Goal: Information Seeking & Learning: Learn about a topic

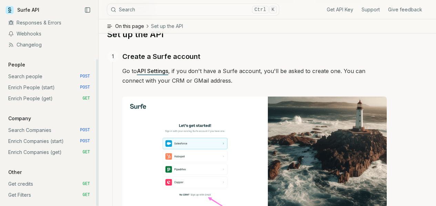
scroll to position [134, 0]
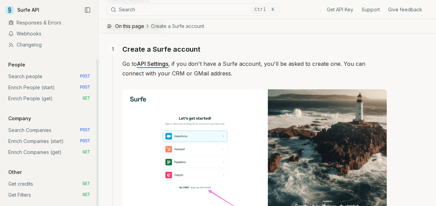
click at [43, 129] on link "Search Companies POST" at bounding box center [49, 130] width 87 height 11
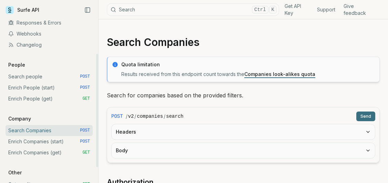
click at [37, 75] on link "Search people POST" at bounding box center [49, 76] width 87 height 11
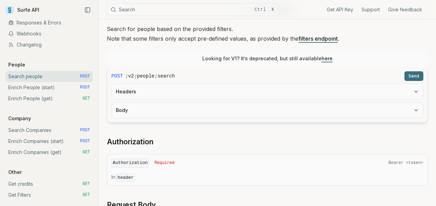
scroll to position [66, 0]
click at [20, 100] on link "Enrich People (get) GET" at bounding box center [49, 98] width 87 height 11
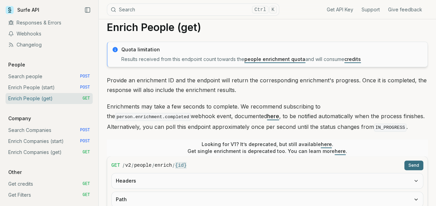
scroll to position [33, 0]
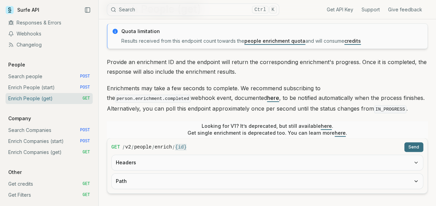
click at [296, 41] on link "people enrichment quota" at bounding box center [274, 41] width 61 height 6
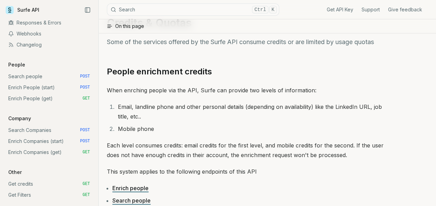
scroll to position [310, 0]
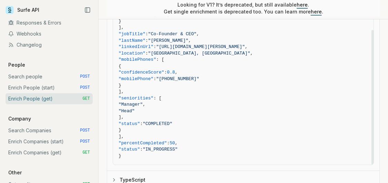
scroll to position [554, 0]
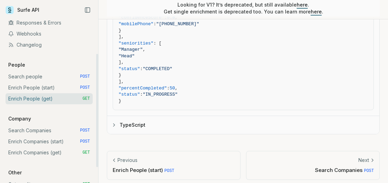
click at [58, 90] on link "Enrich People (start) POST" at bounding box center [49, 87] width 87 height 11
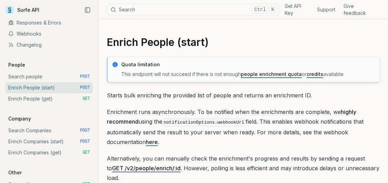
click at [270, 74] on link "people enrichment quota" at bounding box center [271, 74] width 61 height 6
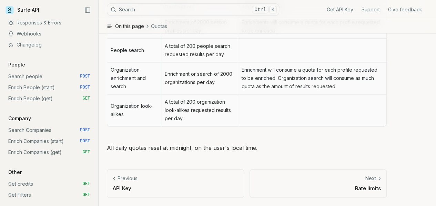
scroll to position [445, 0]
click at [305, 189] on p "Rate limits" at bounding box center [317, 188] width 125 height 7
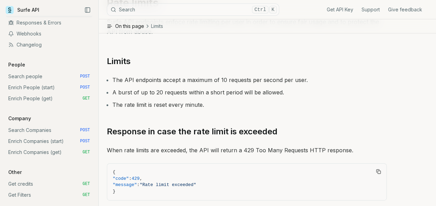
scroll to position [52, 0]
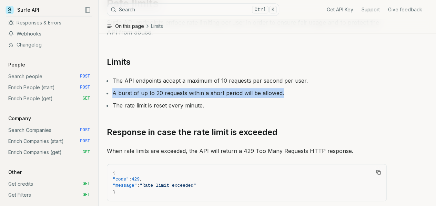
drag, startPoint x: 290, startPoint y: 79, endPoint x: 122, endPoint y: 77, distance: 168.5
click at [122, 88] on li "A burst of up to 20 requests within a short period will be allowed." at bounding box center [249, 93] width 274 height 10
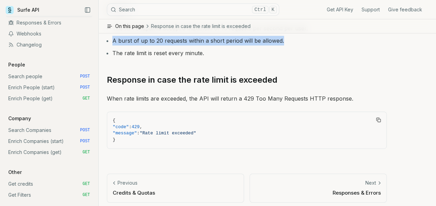
scroll to position [0, 0]
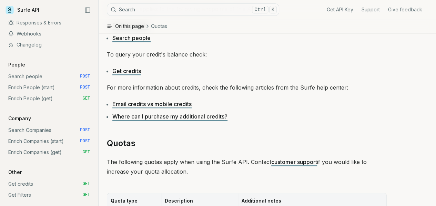
scroll to position [196, 0]
click at [180, 108] on link "Email credits vs mobile credits" at bounding box center [151, 104] width 79 height 7
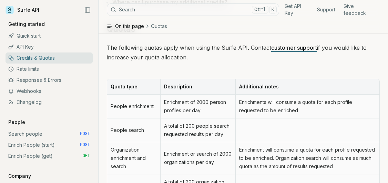
scroll to position [310, 0]
